Goal: Task Accomplishment & Management: Manage account settings

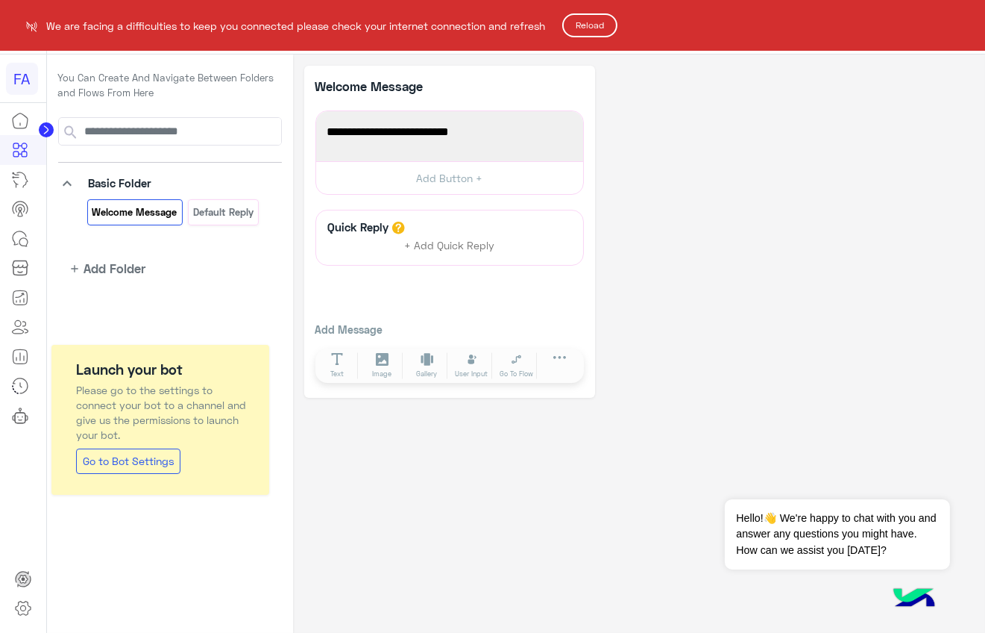
click at [599, 19] on button "Reload" at bounding box center [589, 25] width 55 height 24
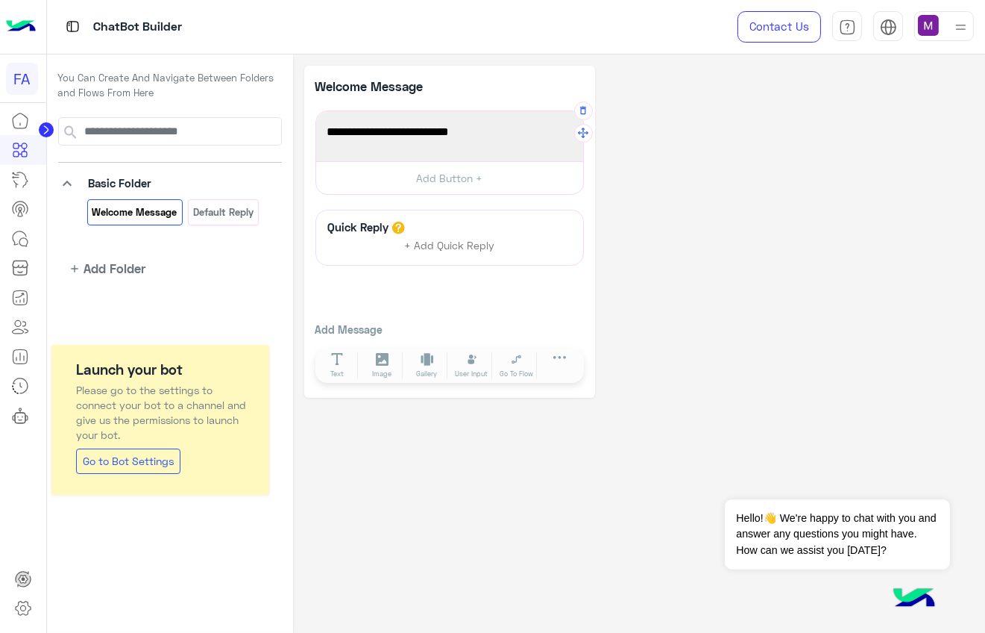
click at [480, 141] on div "Welcome to your first flow!" at bounding box center [450, 136] width 257 height 40
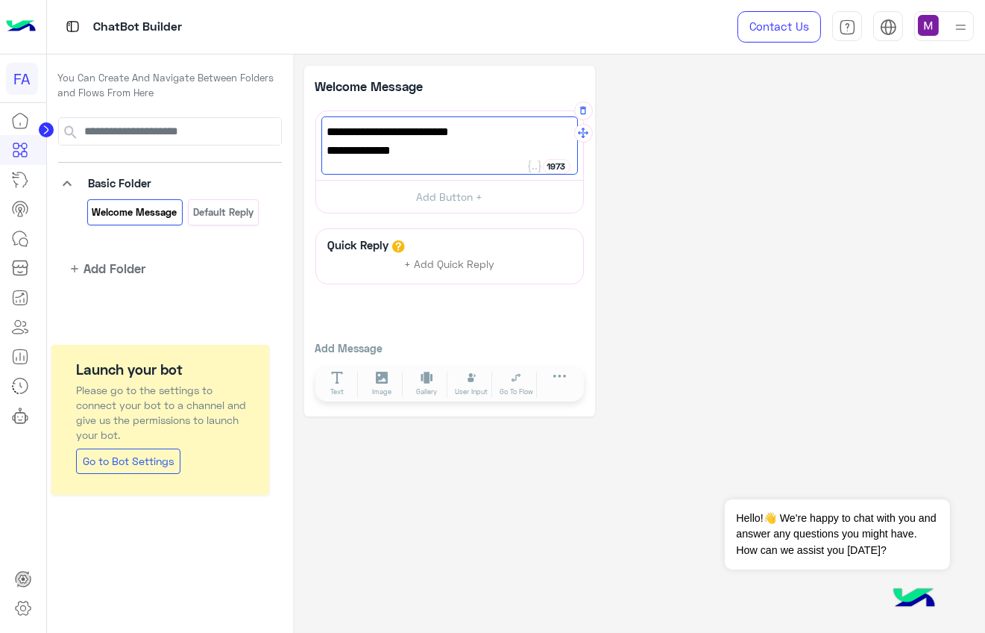
type textarea "**********"
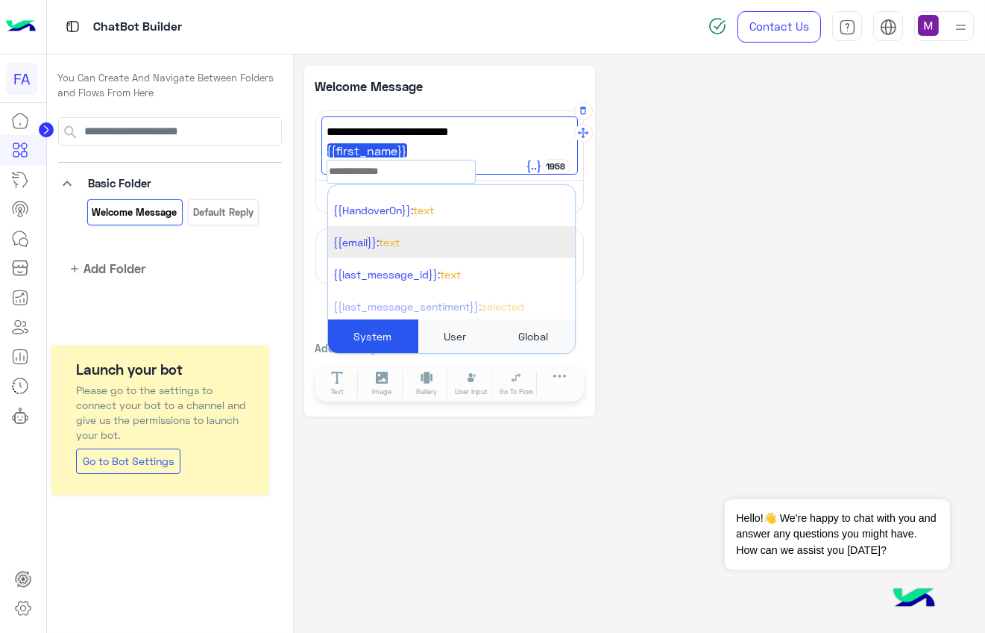
scroll to position [442, 0]
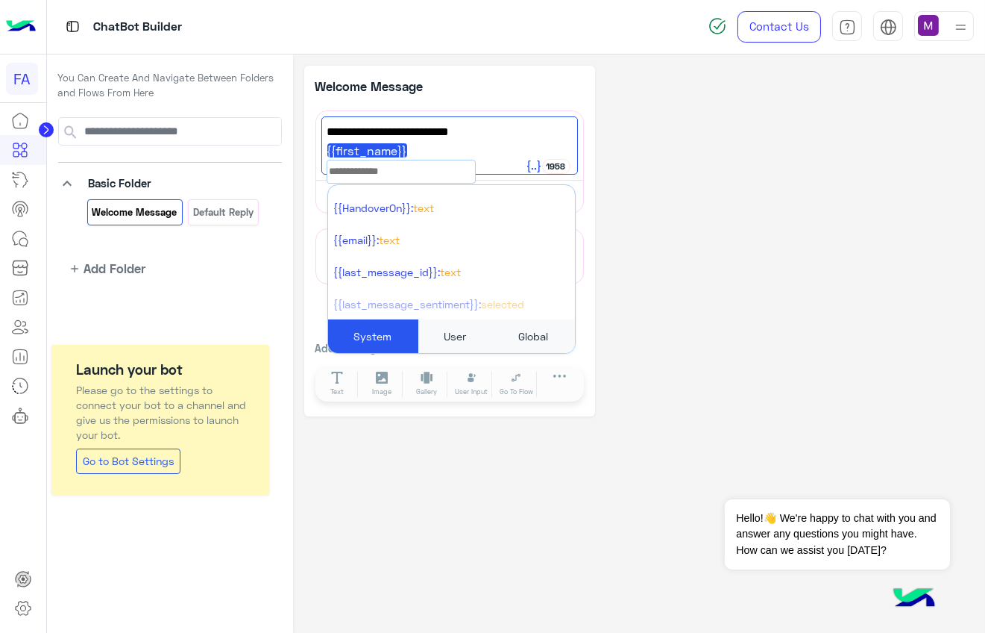
click at [192, 300] on div "You Can Create And Navigate Between Folders and Flows From Here keyboard_arrow_…" at bounding box center [170, 182] width 246 height 257
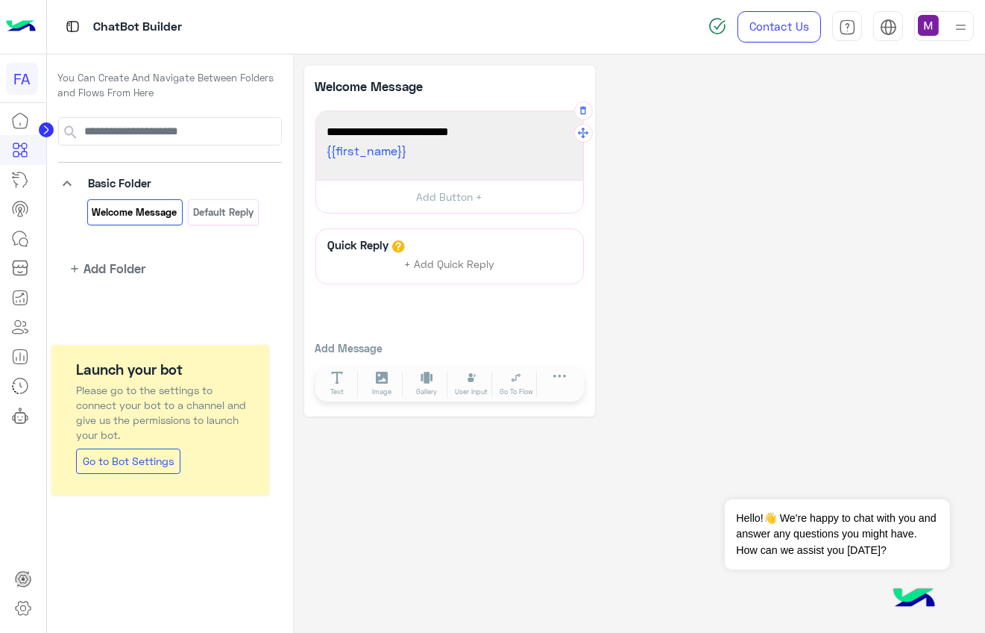
click at [456, 154] on span "{{first_name}}" at bounding box center [449, 150] width 245 height 19
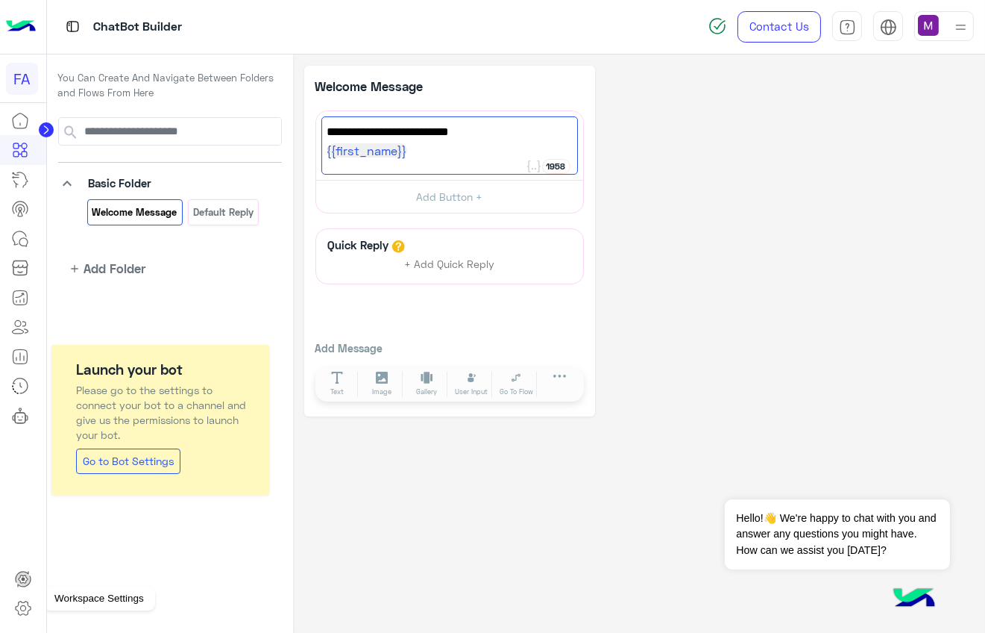
click at [19, 612] on icon at bounding box center [23, 608] width 18 height 18
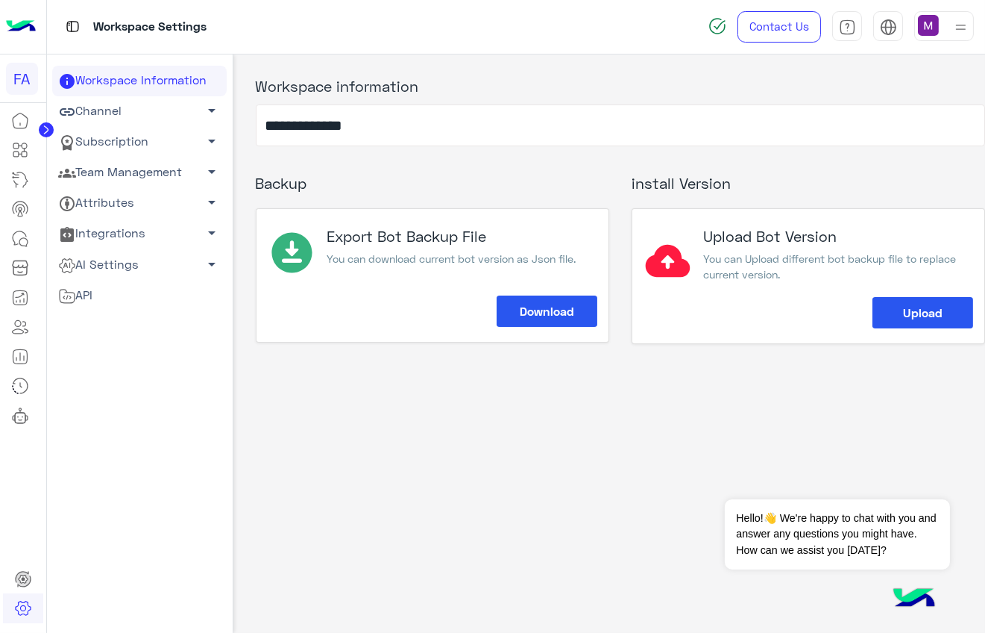
click at [128, 145] on link "Subscription arrow_drop_down" at bounding box center [139, 142] width 175 height 31
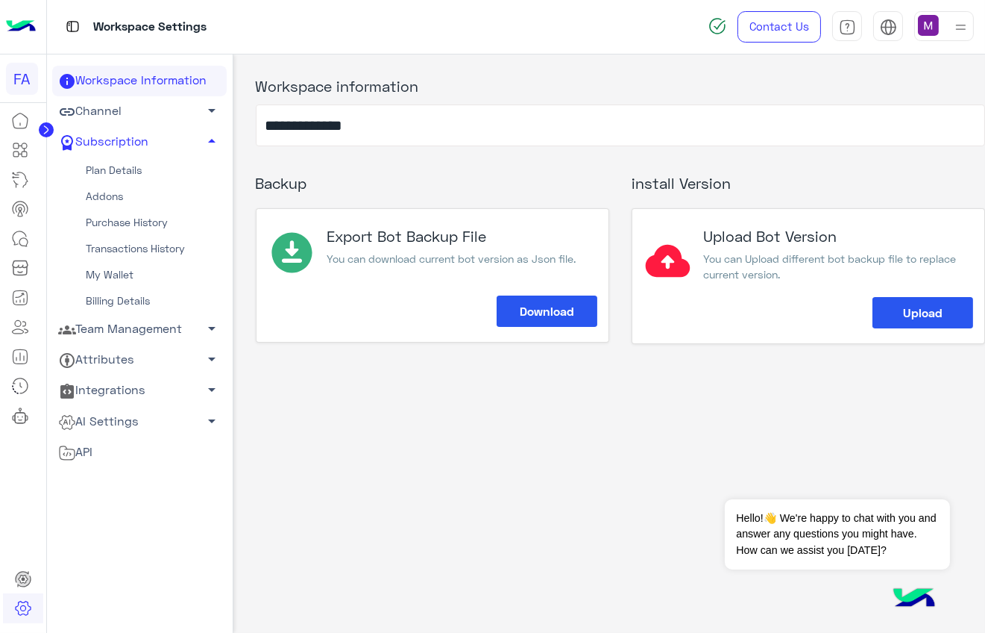
click at [125, 330] on link "Team Management arrow_drop_down" at bounding box center [139, 329] width 175 height 31
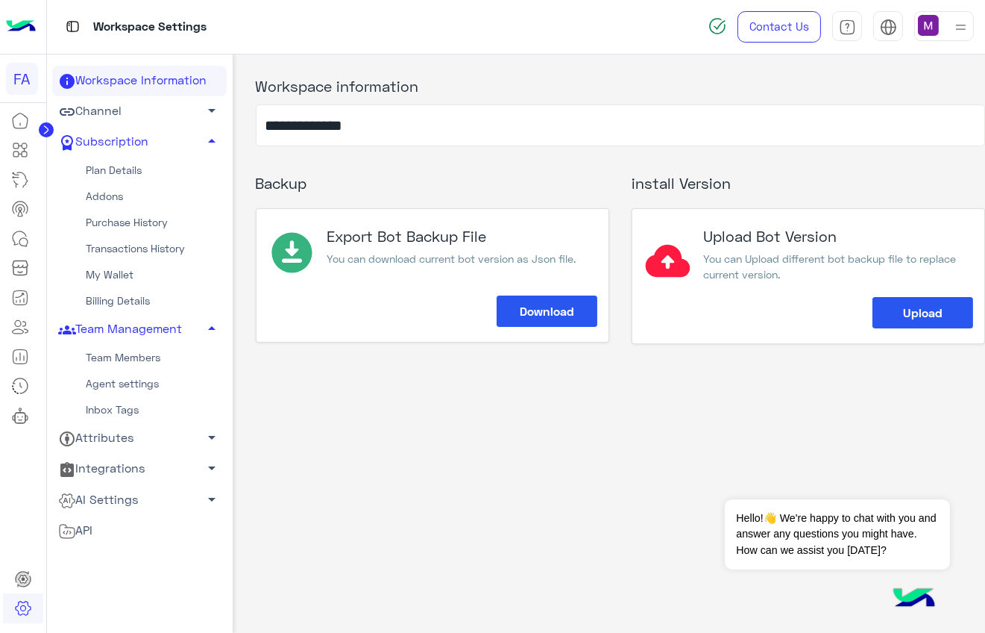
click at [114, 356] on link "Team Members" at bounding box center [139, 358] width 175 height 26
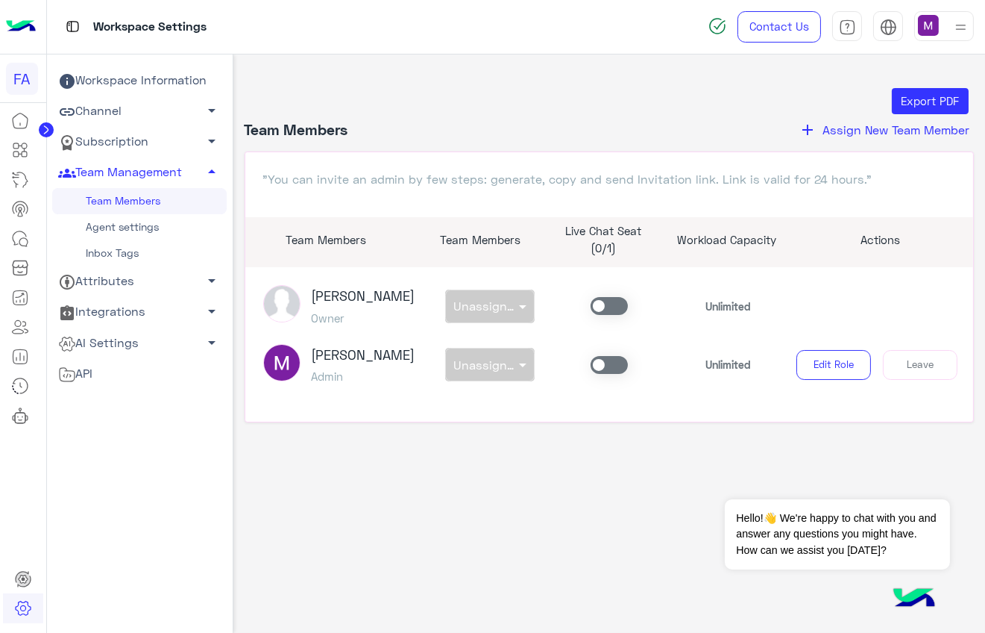
click at [882, 134] on span "Assign New Team Member" at bounding box center [896, 129] width 147 height 14
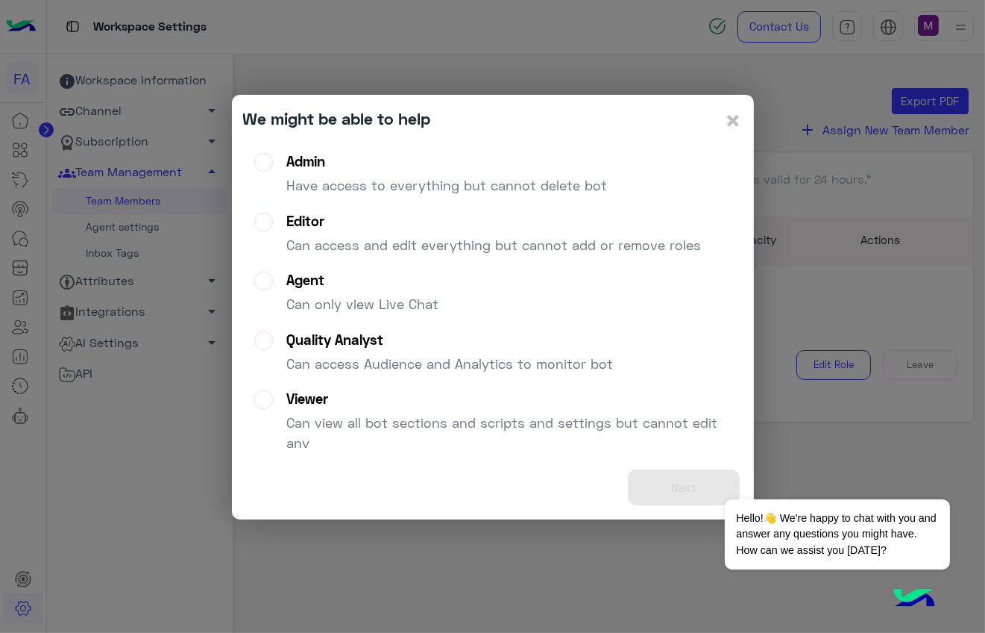
click at [278, 160] on label "Admin Have access to everything but cannot delete bot" at bounding box center [430, 180] width 353 height 54
click at [691, 479] on button "Next" at bounding box center [684, 487] width 112 height 37
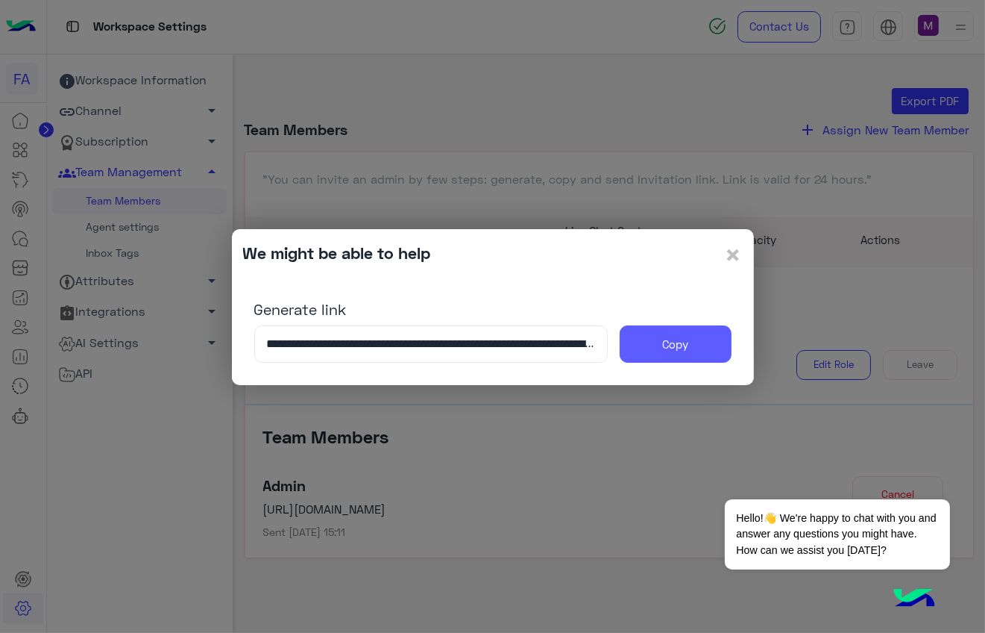
click at [694, 345] on button "Copy" at bounding box center [676, 343] width 112 height 37
click at [737, 257] on span "×" at bounding box center [734, 254] width 18 height 34
